Goal: Task Accomplishment & Management: Complete application form

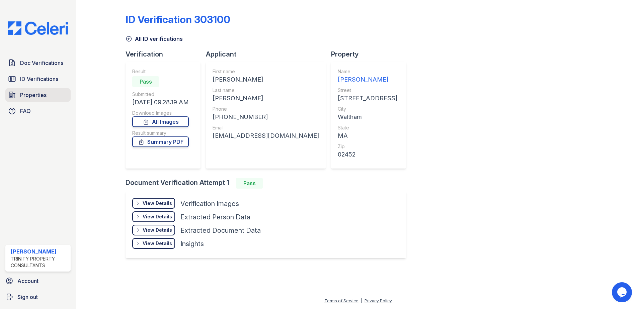
click at [23, 93] on span "Properties" at bounding box center [33, 95] width 26 height 8
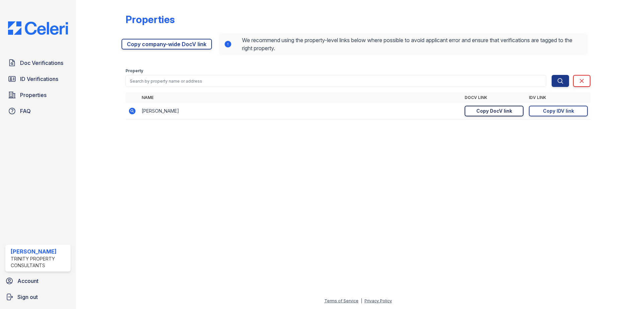
click at [500, 110] on div "Copy DocV link" at bounding box center [494, 111] width 36 height 7
click at [52, 62] on span "Doc Verifications" at bounding box center [41, 63] width 43 height 8
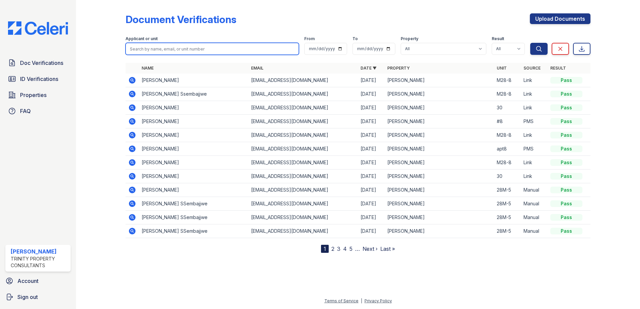
click at [145, 51] on input "search" at bounding box center [212, 49] width 173 height 12
click at [155, 49] on input "search" at bounding box center [212, 49] width 173 height 12
type input "mohamed doumbia"
click at [530, 43] on button "Search" at bounding box center [538, 49] width 17 height 12
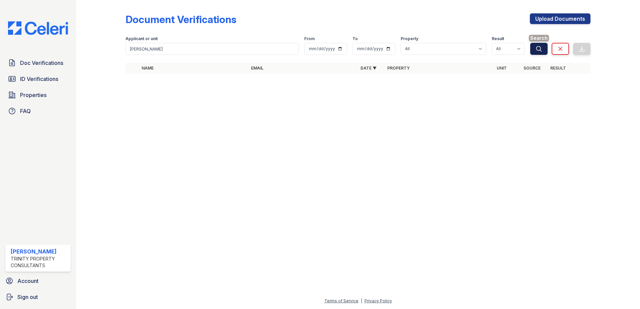
click at [542, 48] on icon "submit" at bounding box center [539, 49] width 7 height 7
click at [45, 64] on span "Doc Verifications" at bounding box center [41, 63] width 43 height 8
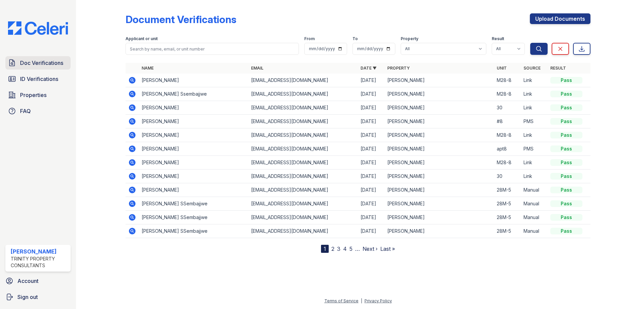
click at [46, 64] on span "Doc Verifications" at bounding box center [41, 63] width 43 height 8
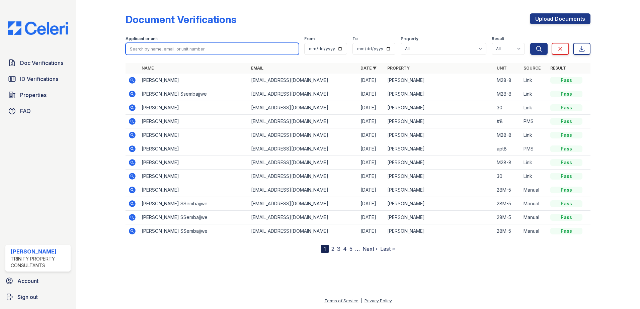
click at [142, 50] on input "search" at bounding box center [212, 49] width 173 height 12
type input "Mohamed Doumbia"
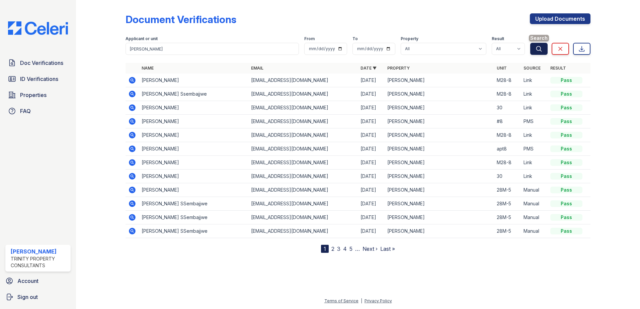
click at [537, 46] on icon "submit" at bounding box center [539, 49] width 7 height 7
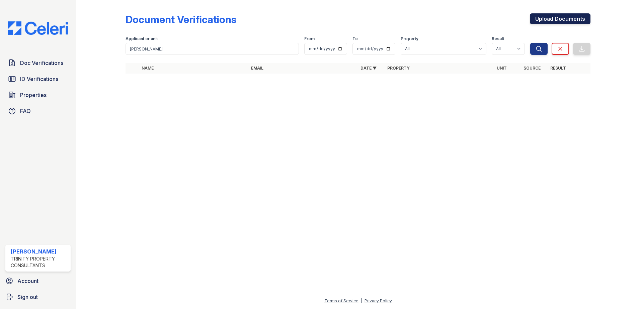
click at [555, 19] on link "Upload Documents" at bounding box center [560, 18] width 61 height 11
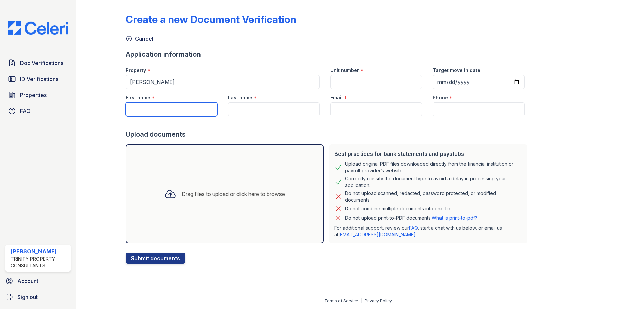
click at [137, 109] on input "First name" at bounding box center [172, 109] width 92 height 14
type input "Mohamed"
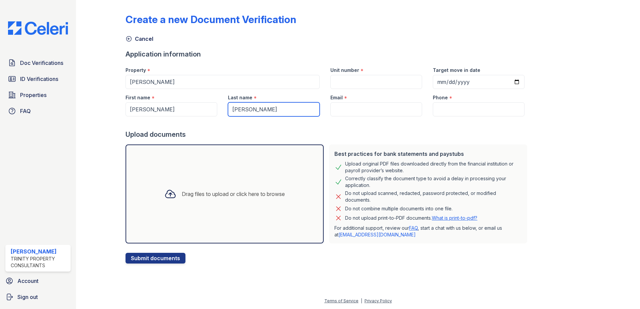
type input "Doumbia"
click at [343, 102] on input "Email" at bounding box center [376, 109] width 92 height 14
click at [337, 111] on input "Email" at bounding box center [376, 109] width 92 height 14
paste input "doum.contacts@gma..."
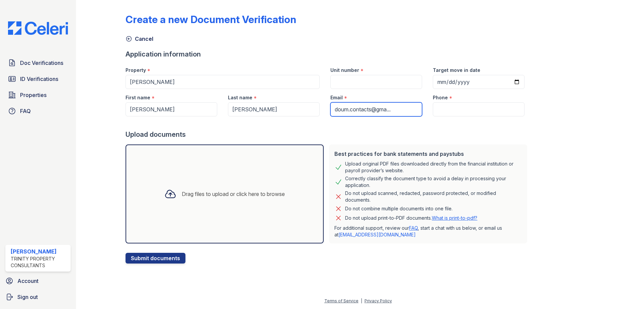
drag, startPoint x: 384, startPoint y: 111, endPoint x: 393, endPoint y: 111, distance: 9.7
click at [393, 111] on input "doum.contacts@gma..." at bounding box center [376, 109] width 92 height 14
type input "doum.contacts@gmai"
click at [444, 109] on input "Phone" at bounding box center [479, 109] width 92 height 14
click at [438, 106] on input "Phone" at bounding box center [479, 109] width 92 height 14
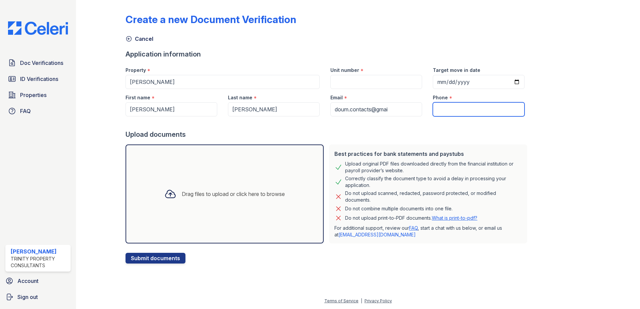
paste input "1 857-961-6712"
drag, startPoint x: 432, startPoint y: 112, endPoint x: 416, endPoint y: 110, distance: 16.9
click at [416, 110] on div "First name * Mohamed Last name * Doumbia Email * doum.contacts@gmai Phone * 1 8…" at bounding box center [325, 102] width 410 height 27
type input "857-961-6712"
click at [342, 78] on input "Unit number" at bounding box center [376, 82] width 92 height 14
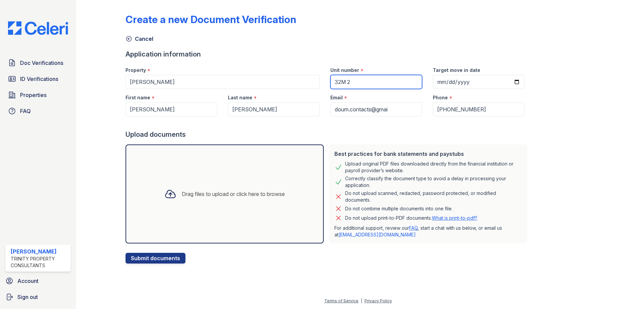
type input "32M 2"
click at [466, 80] on input "Target move in date" at bounding box center [479, 82] width 92 height 14
click at [510, 81] on input "Target move in date" at bounding box center [479, 82] width 92 height 14
click at [470, 82] on input "Target move in date" at bounding box center [479, 82] width 92 height 14
click at [465, 81] on input "Target move in date" at bounding box center [479, 82] width 92 height 14
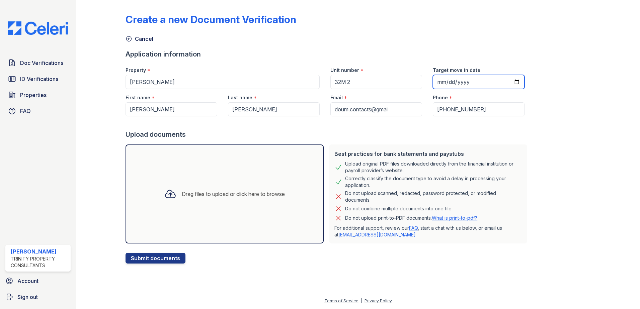
click at [445, 81] on input "Target move in date" at bounding box center [479, 82] width 92 height 14
click at [443, 82] on input "Target move in date" at bounding box center [479, 82] width 92 height 14
click at [445, 80] on input "Target move in date" at bounding box center [479, 82] width 92 height 14
click at [464, 81] on input "Target move in date" at bounding box center [479, 82] width 92 height 14
type input "2025-09-03"
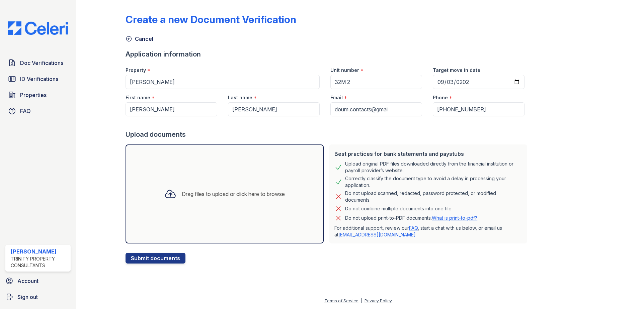
click at [569, 85] on div "Create a new Document Verification Cancel Application information Property * Re…" at bounding box center [358, 133] width 465 height 261
click at [257, 193] on div "Drag files to upload or click here to browse" at bounding box center [233, 194] width 103 height 8
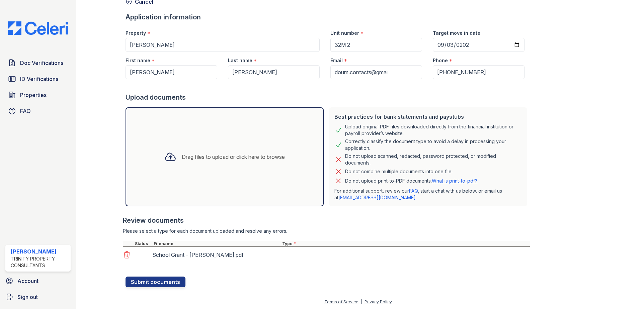
scroll to position [38, 0]
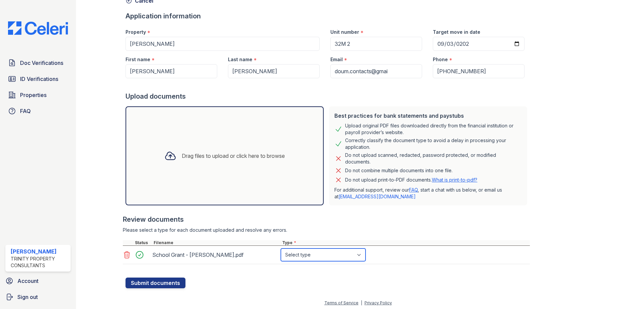
click at [363, 256] on select "Select type Paystub Bank Statement Offer Letter Tax Documents Benefit Award Let…" at bounding box center [323, 255] width 85 height 13
select select "other"
click at [281, 249] on select "Select type Paystub Bank Statement Offer Letter Tax Documents Benefit Award Let…" at bounding box center [323, 255] width 85 height 13
click at [383, 230] on div "Please select a type for each document uploaded and resolve any errors." at bounding box center [326, 230] width 407 height 7
click at [169, 281] on button "Submit documents" at bounding box center [156, 283] width 60 height 11
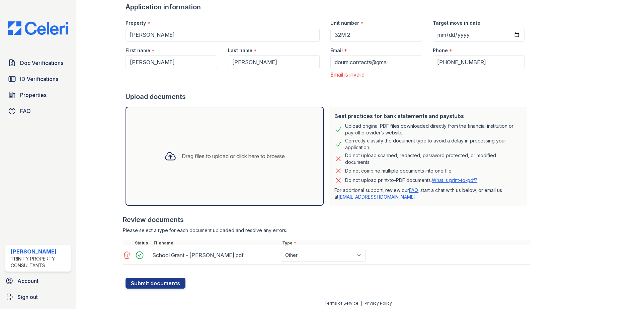
scroll to position [68, 0]
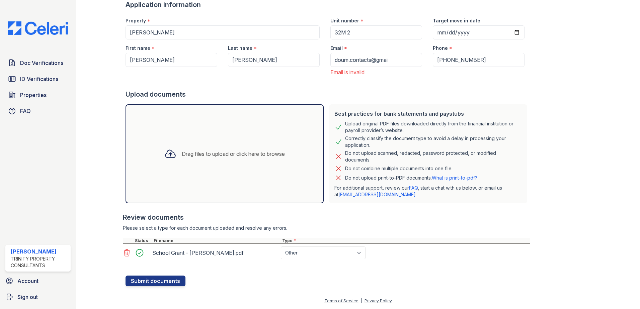
click at [444, 288] on div "Create a new Document Verification Cancel Please correct the errors below. Appl…" at bounding box center [358, 115] width 543 height 366
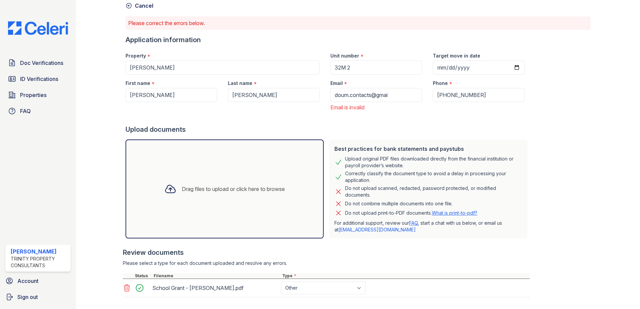
scroll to position [0, 0]
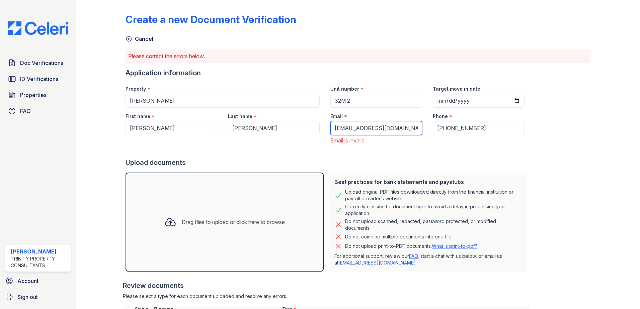
type input "doum.contacts@gmail.com"
click at [248, 152] on div at bounding box center [328, 151] width 404 height 13
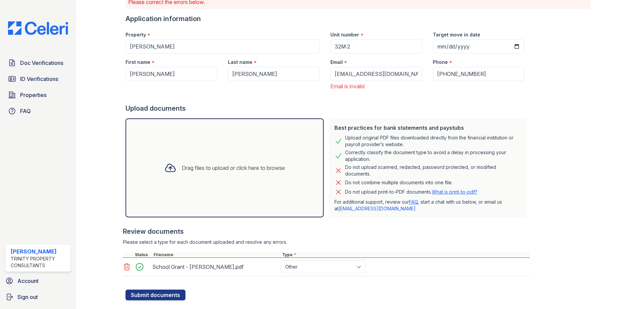
scroll to position [68, 0]
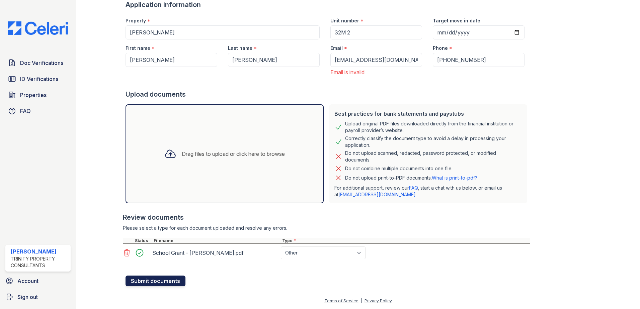
click at [147, 278] on button "Submit documents" at bounding box center [156, 281] width 60 height 11
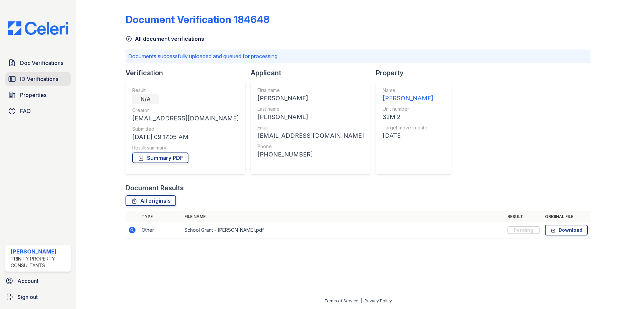
click at [44, 79] on span "ID Verifications" at bounding box center [39, 79] width 38 height 8
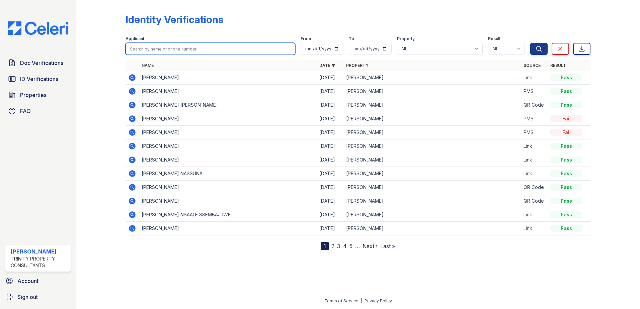
click at [167, 48] on input "search" at bounding box center [211, 49] width 170 height 12
type input "moh"
click at [180, 94] on td "Mohamed Doumbia" at bounding box center [228, 92] width 178 height 14
click at [131, 90] on icon at bounding box center [132, 91] width 8 height 8
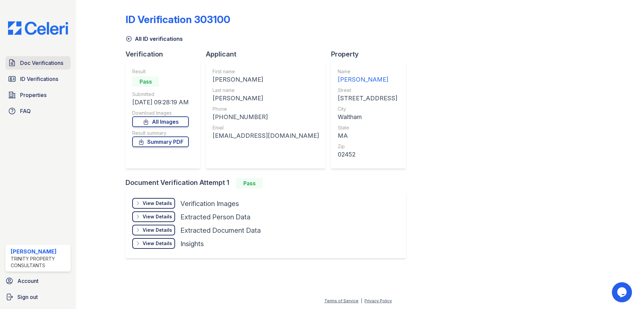
click at [42, 66] on span "Doc Verifications" at bounding box center [41, 63] width 43 height 8
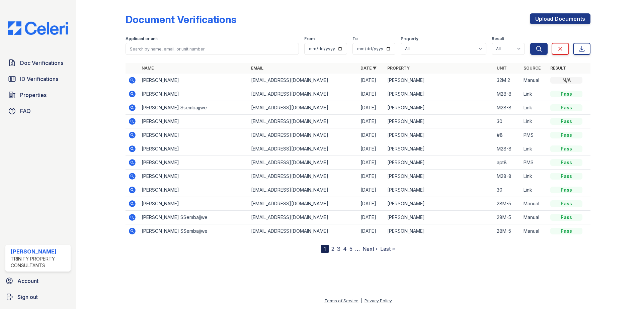
click at [130, 80] on icon at bounding box center [132, 80] width 7 height 7
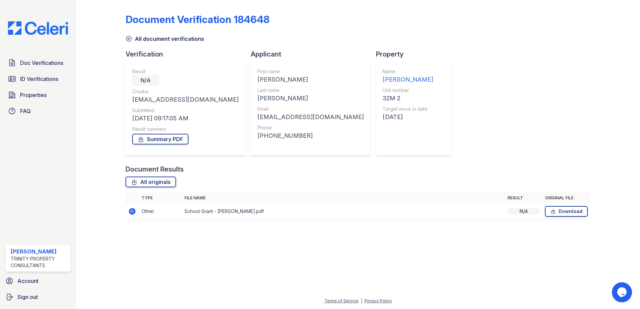
click at [340, 215] on td "School Grant - [PERSON_NAME].pdf" at bounding box center [343, 212] width 323 height 16
click at [134, 210] on icon at bounding box center [132, 211] width 7 height 7
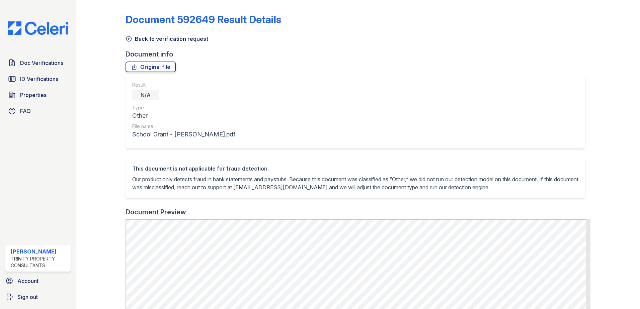
click at [145, 212] on div "Document Preview" at bounding box center [156, 212] width 61 height 9
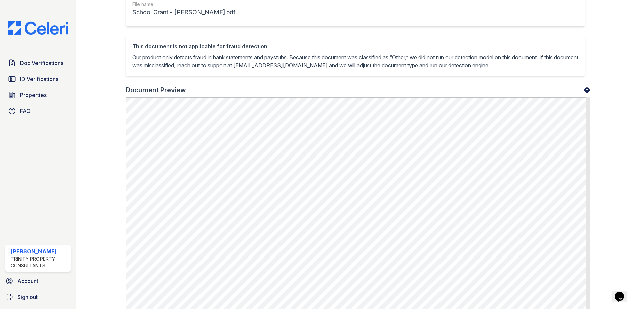
scroll to position [134, 0]
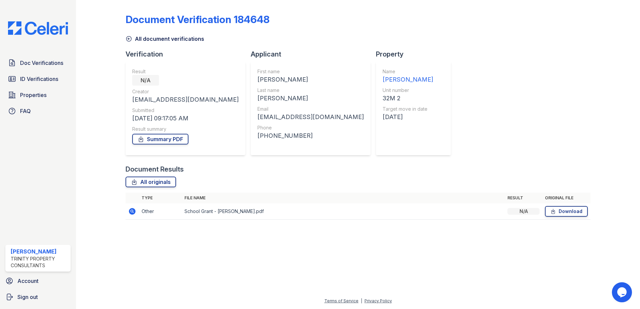
click at [132, 211] on icon at bounding box center [132, 211] width 2 height 2
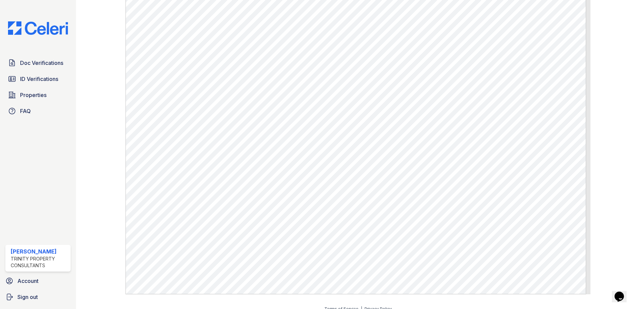
scroll to position [242, 0]
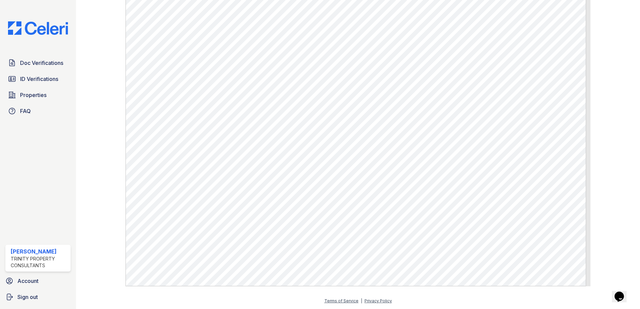
drag, startPoint x: 116, startPoint y: 146, endPoint x: 35, endPoint y: 103, distance: 91.1
click at [116, 146] on div at bounding box center [106, 23] width 39 height 526
click at [23, 63] on span "Doc Verifications" at bounding box center [41, 63] width 43 height 8
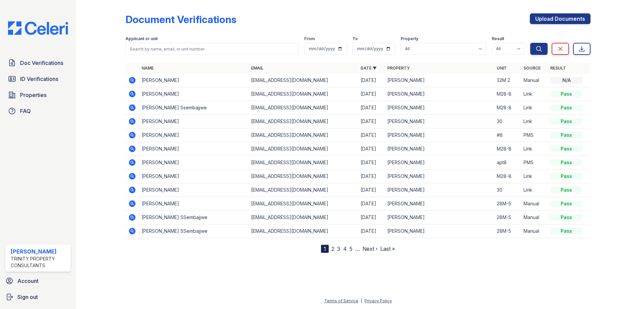
click at [169, 273] on div at bounding box center [358, 280] width 543 height 33
click at [31, 95] on span "Properties" at bounding box center [33, 95] width 26 height 8
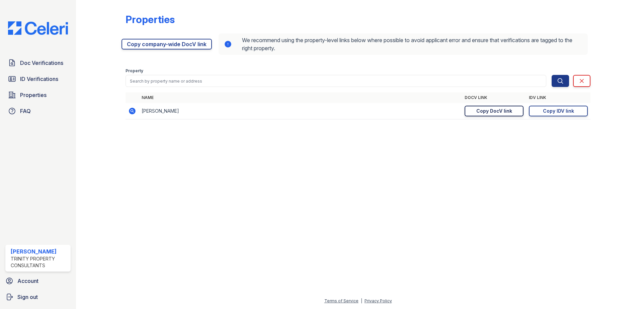
click at [509, 110] on div "Copy DocV link" at bounding box center [494, 111] width 36 height 7
click at [34, 91] on link "Properties" at bounding box center [37, 94] width 65 height 13
click at [32, 91] on span "Properties" at bounding box center [33, 95] width 26 height 8
click at [487, 112] on div "Copy DocV link" at bounding box center [494, 111] width 36 height 7
